Goal: Task Accomplishment & Management: Complete application form

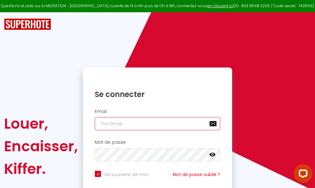
click at [162, 123] on input "email" at bounding box center [158, 123] width 126 height 13
type input "m"
checkbox input "true"
type input "ma"
checkbox input "true"
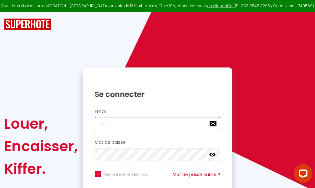
type input "mar"
checkbox input "true"
type input "marc"
checkbox input "true"
type input "marcd"
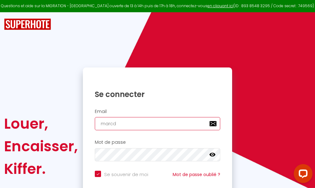
checkbox input "true"
type input "marcdp"
checkbox input "true"
type input "marcdpo"
checkbox input "true"
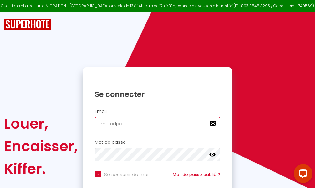
type input "marcdpoz"
checkbox input "true"
type input "marcdpoz."
checkbox input "true"
type input "marcdpoz.l"
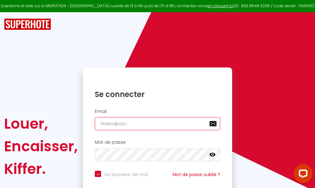
checkbox input "true"
type input "marcdpoz.lo"
checkbox input "true"
type input "marcdpoz.loc"
checkbox input "true"
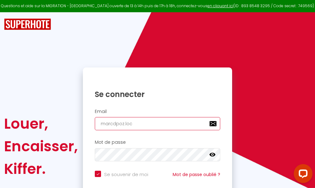
type input "marcdpoz.loca"
checkbox input "true"
type input "marcdpoz.locat"
checkbox input "true"
type input "marcdpoz.locati"
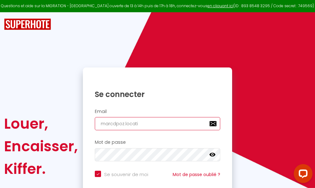
checkbox input "true"
type input "marcdpoz.locatio"
checkbox input "true"
type input "marcdpoz.location"
checkbox input "true"
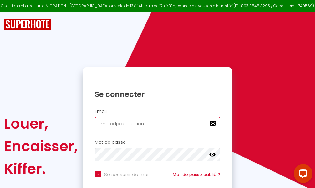
type input "marcdpoz.location@"
checkbox input "true"
type input "marcdpoz.location@g"
checkbox input "true"
type input "marcdpoz.location@gm"
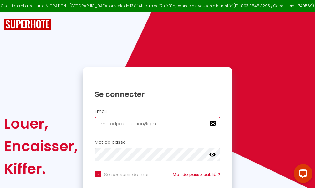
checkbox input "true"
type input "marcdpoz.location@gma"
checkbox input "true"
type input "marcdpoz.location@gmai"
checkbox input "true"
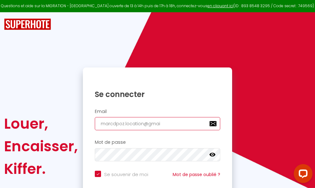
type input "[EMAIL_ADDRESS]"
checkbox input "true"
type input "[EMAIL_ADDRESS]."
checkbox input "true"
type input "marcdpoz.location@gmail.c"
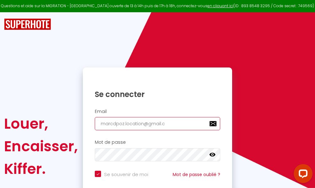
checkbox input "true"
type input "[EMAIL_ADDRESS][DOMAIN_NAME]"
checkbox input "true"
type input "[EMAIL_ADDRESS][DOMAIN_NAME]"
checkbox input "true"
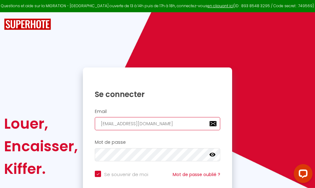
type input "[EMAIL_ADDRESS][DOMAIN_NAME]"
click at [151, 123] on input "email" at bounding box center [158, 123] width 126 height 13
